Goal: Task Accomplishment & Management: Complete application form

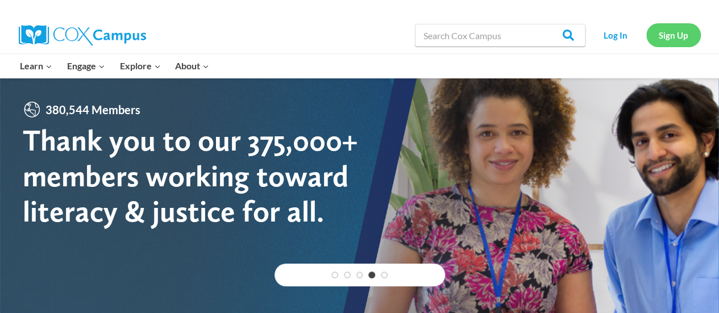
click at [680, 28] on link "Sign Up" at bounding box center [674, 34] width 55 height 23
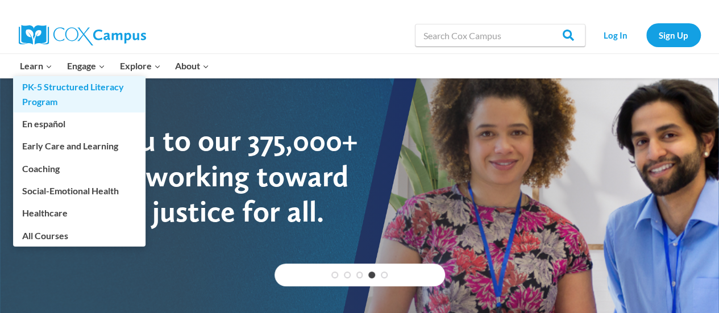
click at [52, 87] on link "PK-5 Structured Literacy Program" at bounding box center [79, 94] width 133 height 36
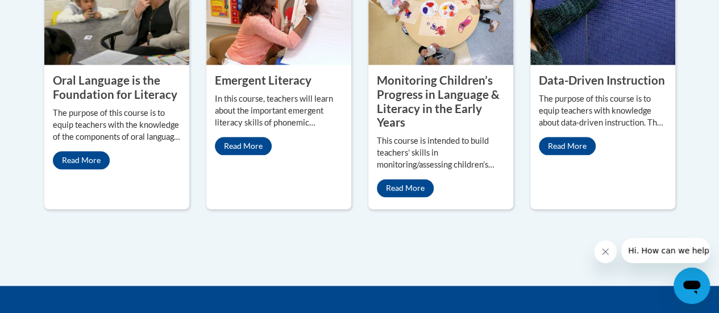
scroll to position [811, 0]
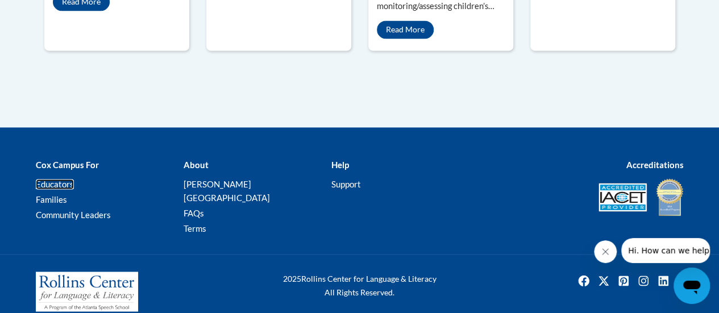
click at [63, 184] on link "Educators" at bounding box center [55, 184] width 38 height 10
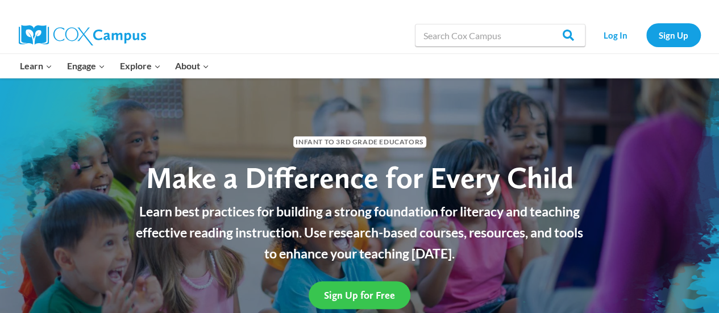
click at [382, 293] on span "Sign Up for Free" at bounding box center [359, 295] width 71 height 12
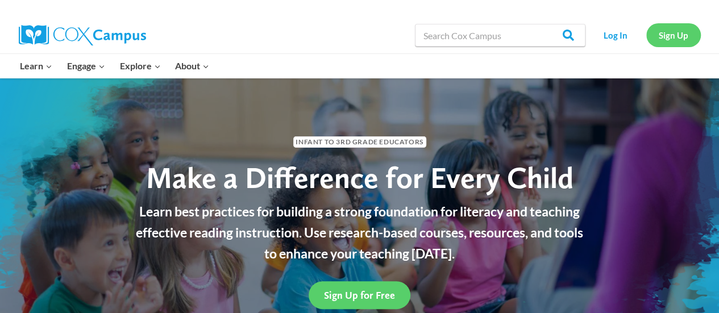
click at [661, 36] on link "Sign Up" at bounding box center [674, 34] width 55 height 23
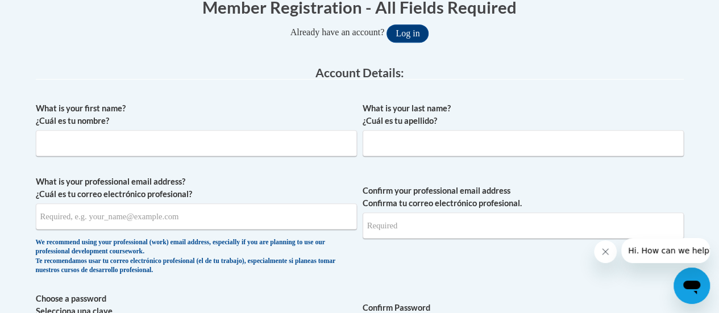
scroll to position [256, 0]
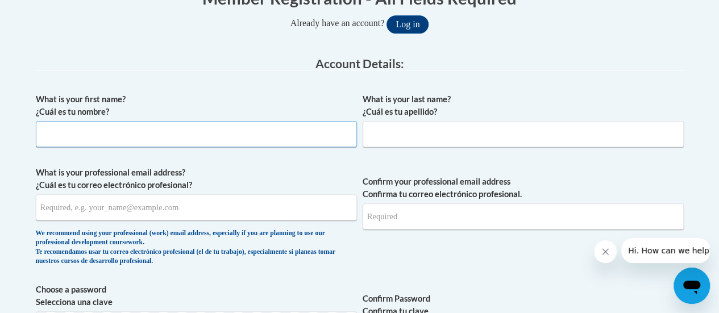
click at [297, 138] on input "What is your first name? ¿Cuál es tu nombre?" at bounding box center [196, 134] width 321 height 26
type input "[PERSON_NAME]"
type input "Laas"
type input "[EMAIL_ADDRESS][DOMAIN_NAME]"
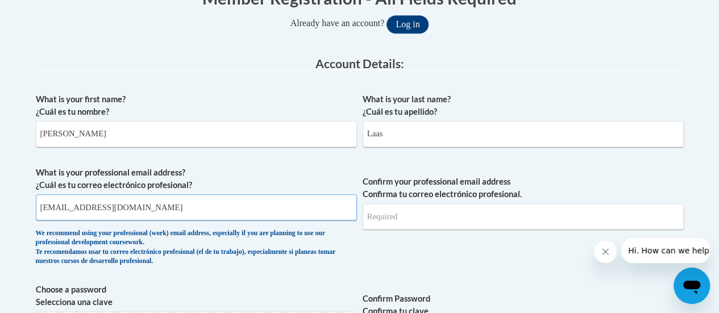
type input "[EMAIL_ADDRESS][DOMAIN_NAME]"
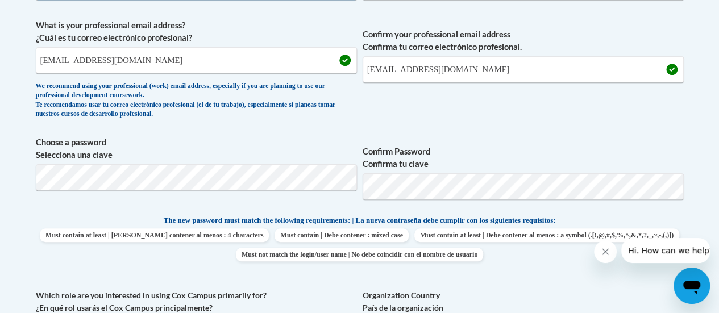
scroll to position [405, 0]
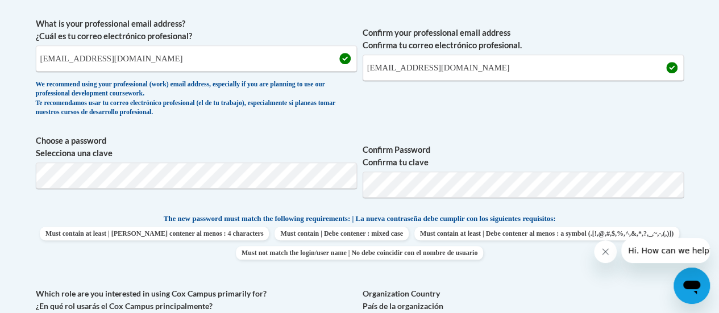
click at [503, 109] on span "Confirm your professional email address Confirma tu correo electrónico profesio…" at bounding box center [523, 70] width 321 height 105
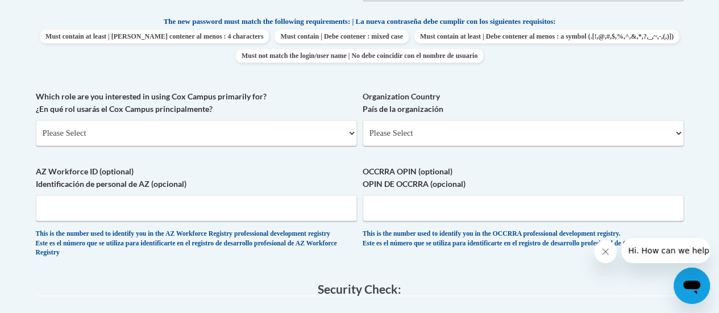
scroll to position [603, 0]
click at [299, 138] on select "Please Select College/University | Colegio/Universidad Community/Nonprofit Part…" at bounding box center [196, 132] width 321 height 26
select select "fbf2d438-af2f-41f8-98f1-81c410e29de3"
click at [36, 119] on select "Please Select College/University | Colegio/Universidad Community/Nonprofit Part…" at bounding box center [196, 132] width 321 height 26
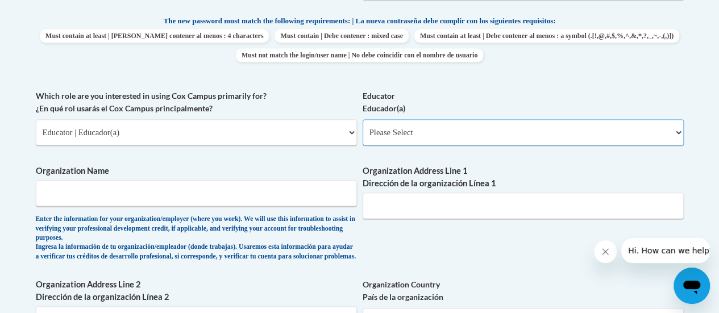
click at [456, 132] on select "Please Select Early Learning/Daycare Teacher/Family Home Care Provider | Maestr…" at bounding box center [523, 132] width 321 height 26
select select "8e40623d-54d0-45cd-9f92-5df65cd3f8cf"
click at [363, 119] on select "Please Select Early Learning/Daycare Teacher/Family Home Care Provider | Maestr…" at bounding box center [523, 132] width 321 height 26
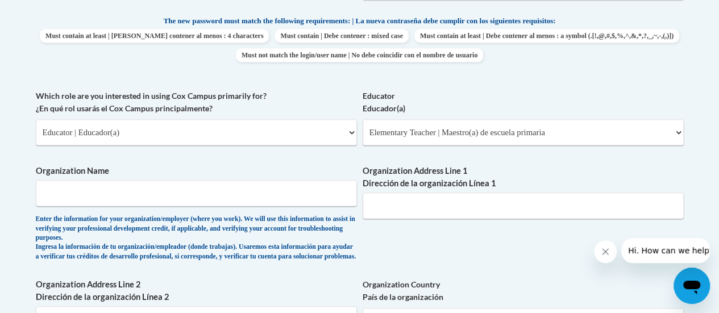
click at [230, 210] on span "Organization Name Enter the information for your organization/employer (where y…" at bounding box center [196, 213] width 321 height 97
click at [245, 197] on input "Organization Name" at bounding box center [196, 193] width 321 height 26
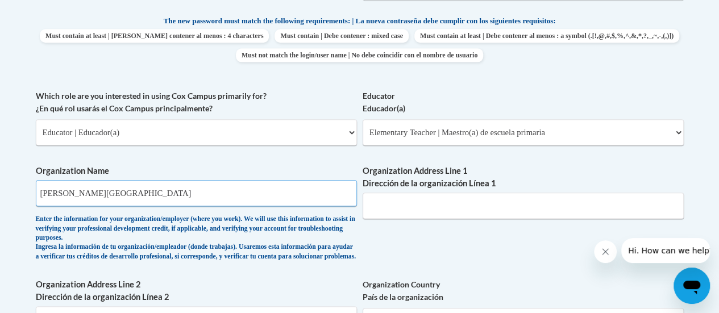
type input "Wadewitz Elementary"
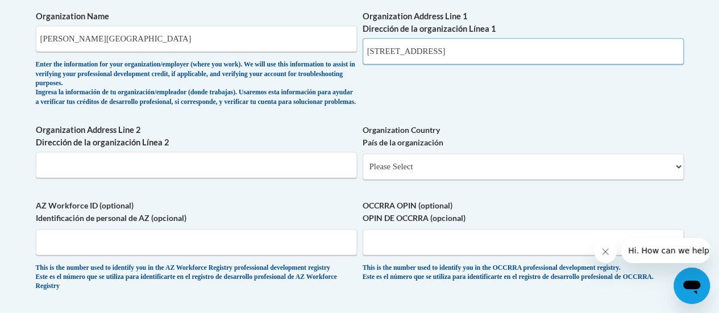
scroll to position [759, 0]
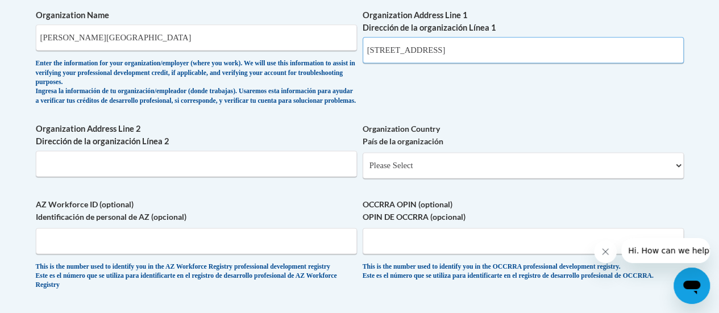
type input "2700 Yout St, Racine Wi 53404"
click at [424, 168] on select "Please Select United States | Estados Unidos Outside of the United States | Fue…" at bounding box center [523, 165] width 321 height 26
select select "ad49bcad-a171-4b2e-b99c-48b446064914"
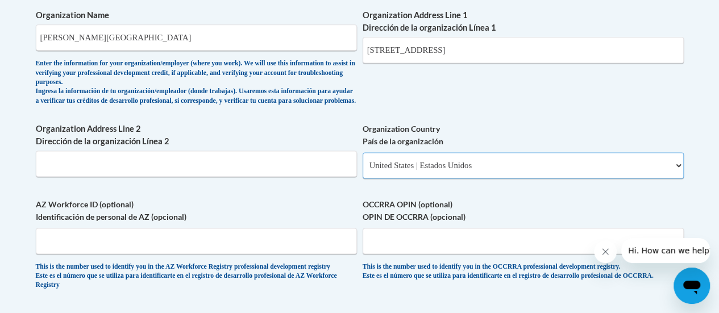
click at [363, 162] on select "Please Select United States | Estados Unidos Outside of the United States | Fue…" at bounding box center [523, 165] width 321 height 26
select select
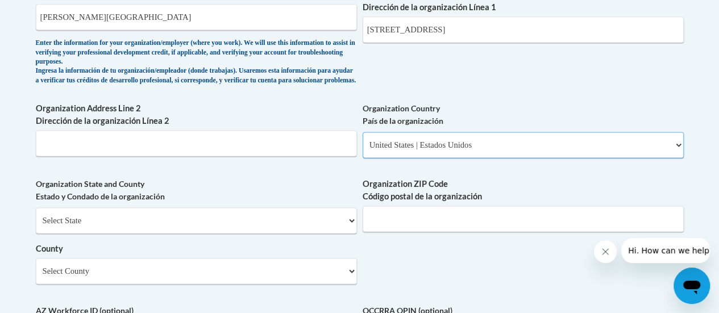
scroll to position [779, 0]
click at [526, 34] on input "2700 Yout St, Racine Wi 53404" at bounding box center [523, 30] width 321 height 26
type input "2700 Yout St"
click at [207, 228] on select "Select State Alabama Alaska Arizona Arkansas California Colorado Connecticut De…" at bounding box center [196, 221] width 321 height 26
select select "Wisconsin"
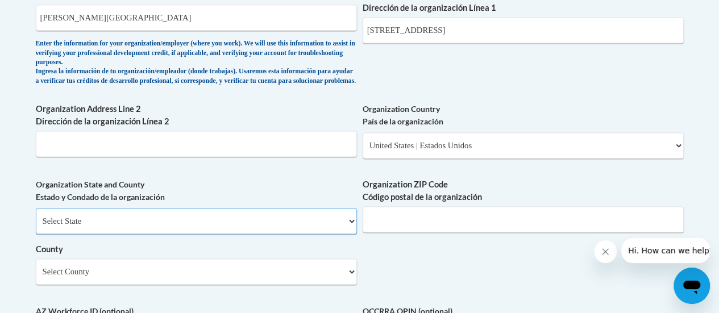
click at [36, 217] on select "Select State Alabama Alaska Arizona Arkansas California Colorado Connecticut De…" at bounding box center [196, 221] width 321 height 26
click at [397, 224] on input "Organization ZIP Code Código postal de la organización" at bounding box center [523, 219] width 321 height 26
type input "53404"
click at [261, 274] on select "Select County Adams Ashland Barron Bayfield Brown Buffalo Burnett Calumet Chipp…" at bounding box center [196, 272] width 321 height 26
select select "Racine"
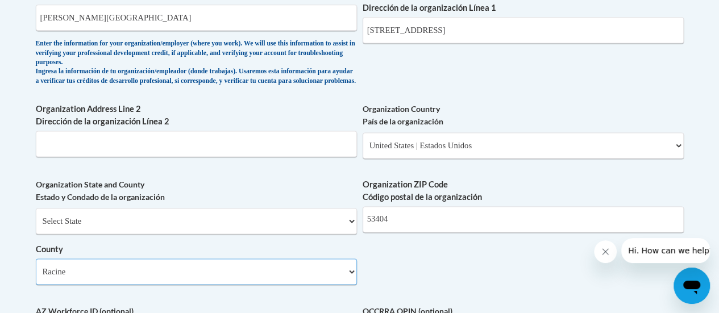
click at [36, 267] on select "Select County Adams Ashland Barron Bayfield Brown Buffalo Burnett Calumet Chipp…" at bounding box center [196, 272] width 321 height 26
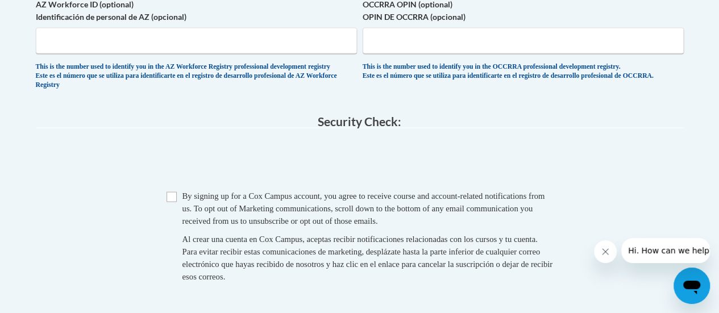
scroll to position [1086, 0]
click at [171, 202] on input "Checkbox" at bounding box center [172, 197] width 10 height 10
checkbox input "true"
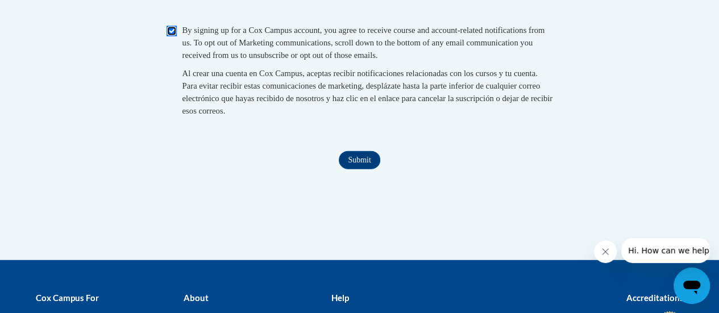
scroll to position [1252, 0]
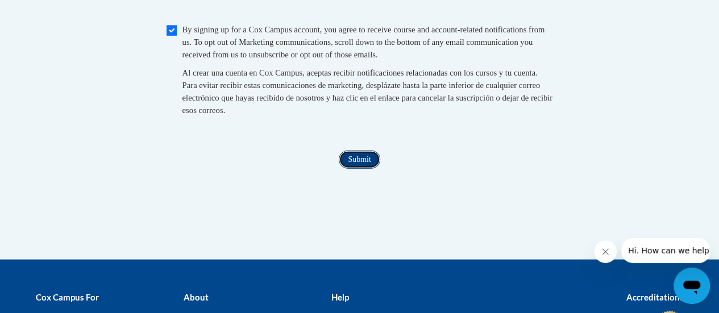
click at [367, 169] on input "Submit" at bounding box center [359, 160] width 41 height 18
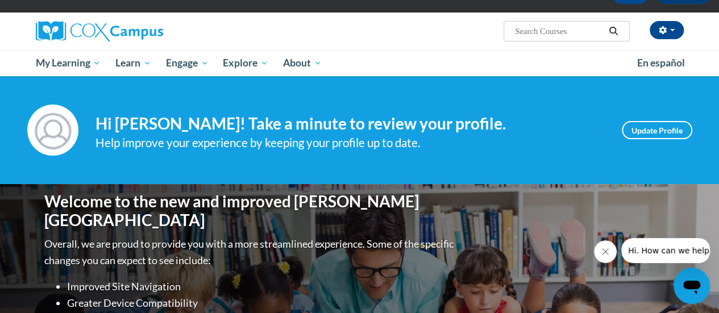
scroll to position [72, 0]
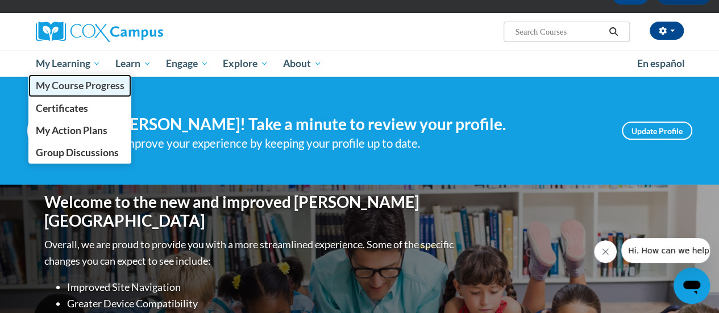
click at [92, 82] on span "My Course Progress" at bounding box center [79, 86] width 89 height 12
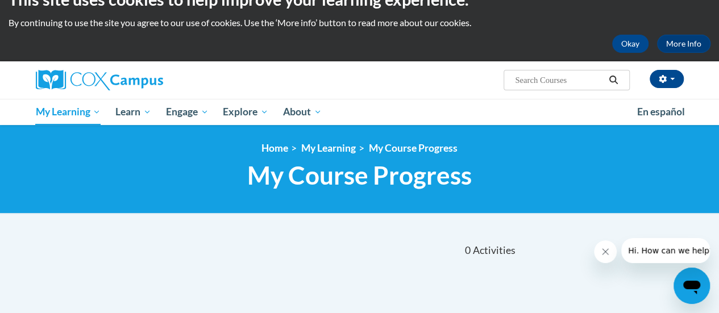
scroll to position [22, 0]
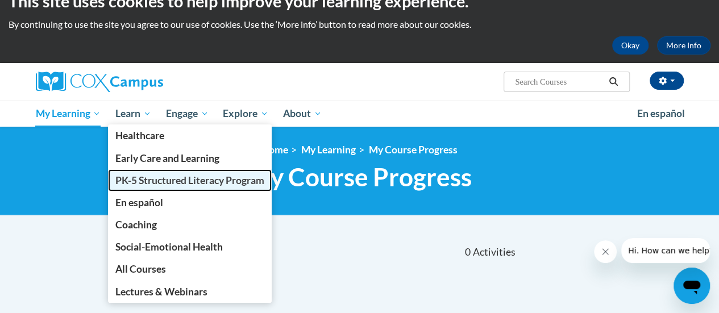
click at [160, 179] on span "PK-5 Structured Literacy Program" at bounding box center [189, 181] width 149 height 12
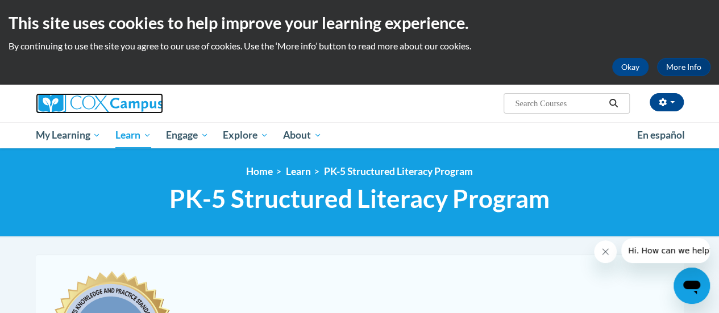
click at [81, 109] on img at bounding box center [99, 103] width 127 height 20
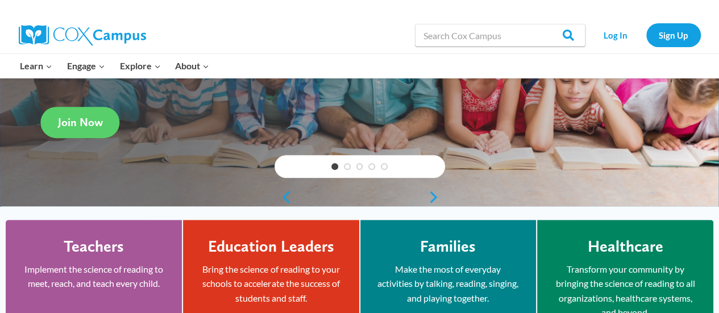
scroll to position [183, 0]
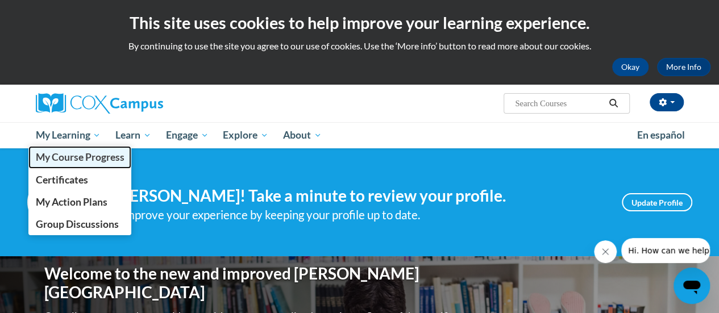
click at [123, 147] on link "My Course Progress" at bounding box center [80, 157] width 104 height 22
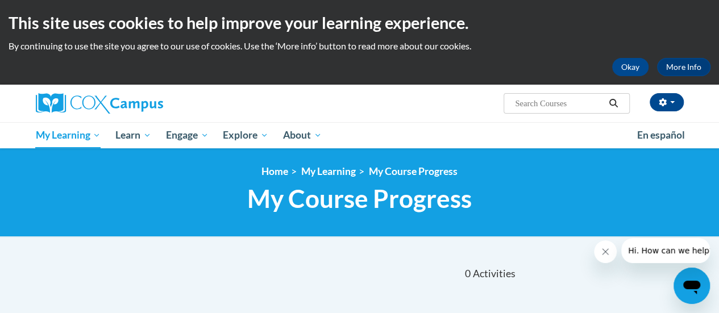
click at [565, 103] on input "Search..." at bounding box center [559, 104] width 91 height 14
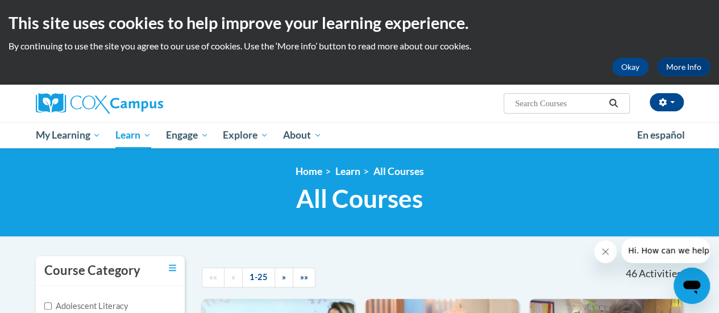
click at [533, 103] on input "Search..." at bounding box center [559, 104] width 91 height 14
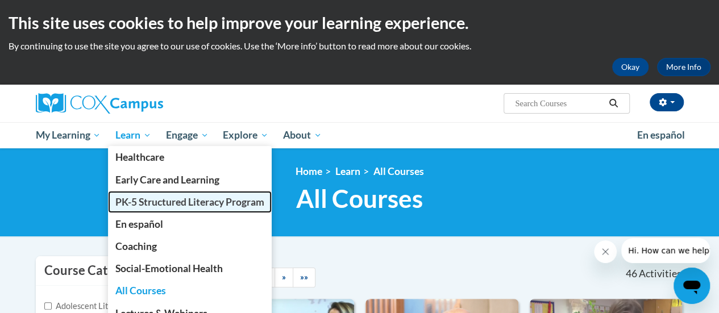
click at [176, 201] on span "PK-5 Structured Literacy Program" at bounding box center [189, 202] width 149 height 12
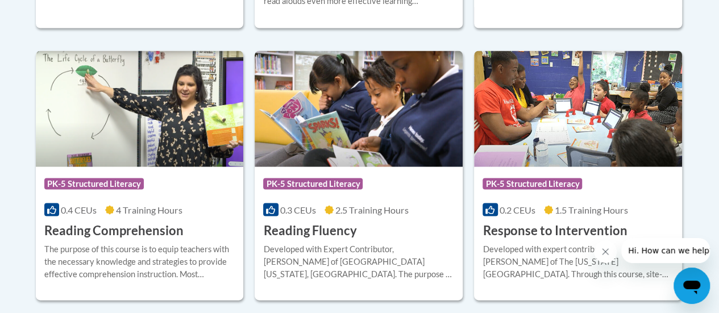
scroll to position [1067, 0]
